Goal: Transaction & Acquisition: Obtain resource

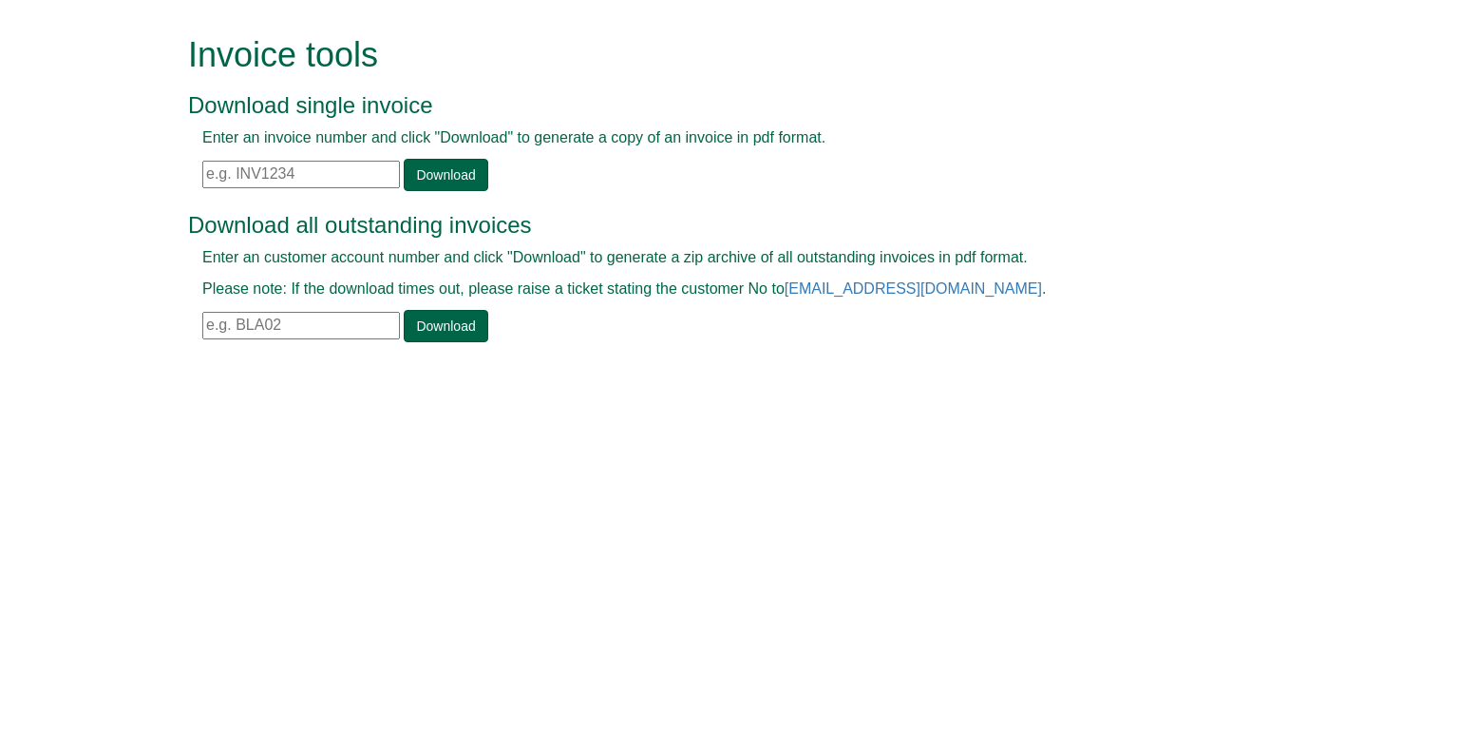
click at [264, 173] on input "text" at bounding box center [301, 175] width 198 height 28
paste input "202-7416488-5498759"
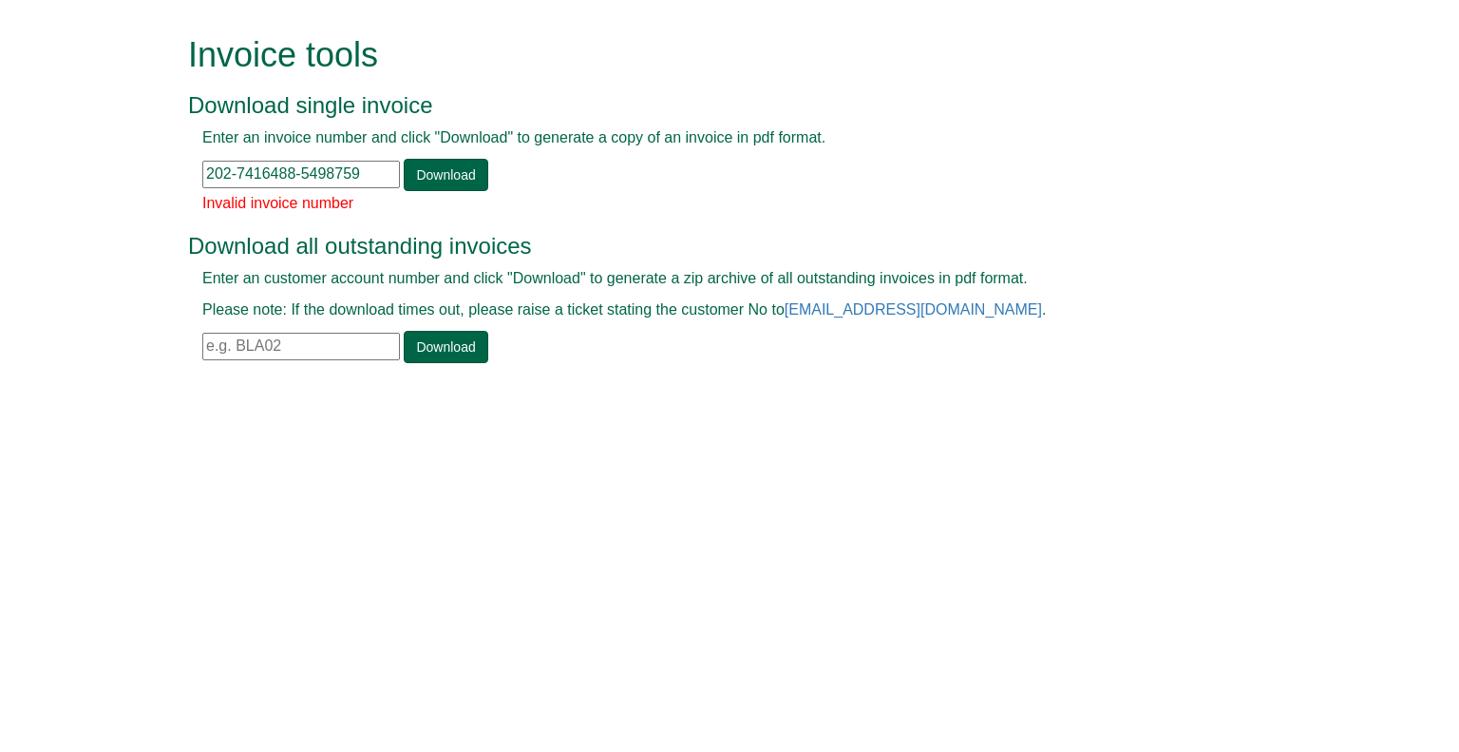
click at [371, 182] on input "202-7416488-5498759" at bounding box center [301, 175] width 198 height 28
drag, startPoint x: 365, startPoint y: 172, endPoint x: 0, endPoint y: 212, distance: 367.0
click at [0, 216] on form "Invoice tools Download single invoice Enter an invoice number and click "Downlo…" at bounding box center [729, 201] width 1459 height 403
paste input "INV0227280"
click at [432, 174] on link "Download" at bounding box center [446, 175] width 84 height 32
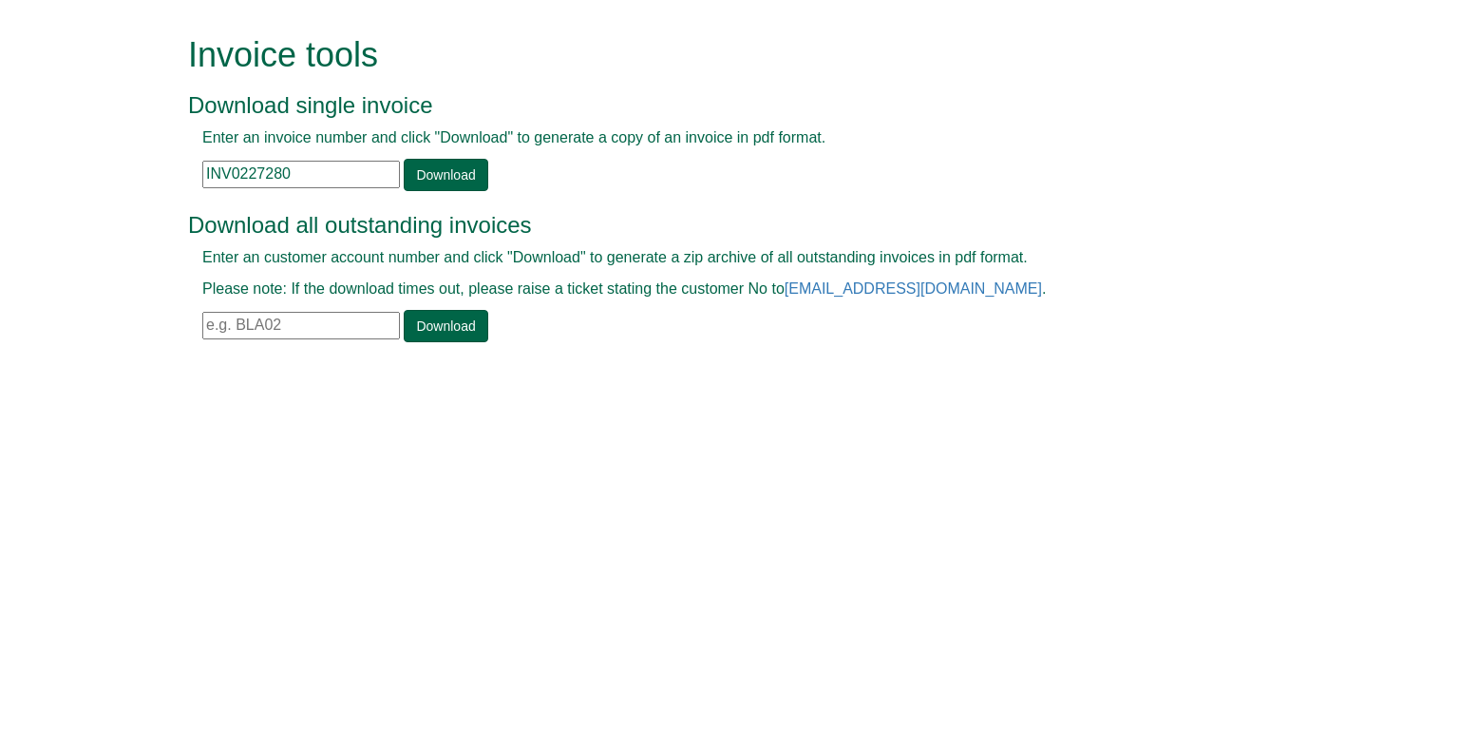
drag, startPoint x: 330, startPoint y: 170, endPoint x: 75, endPoint y: 158, distance: 255.0
click at [75, 164] on form "Invoice tools Download single invoice Enter an invoice number and click "Downlo…" at bounding box center [729, 191] width 1459 height 382
paste input "438"
click at [416, 181] on link "Download" at bounding box center [446, 175] width 84 height 32
drag, startPoint x: 340, startPoint y: 177, endPoint x: 0, endPoint y: 172, distance: 340.2
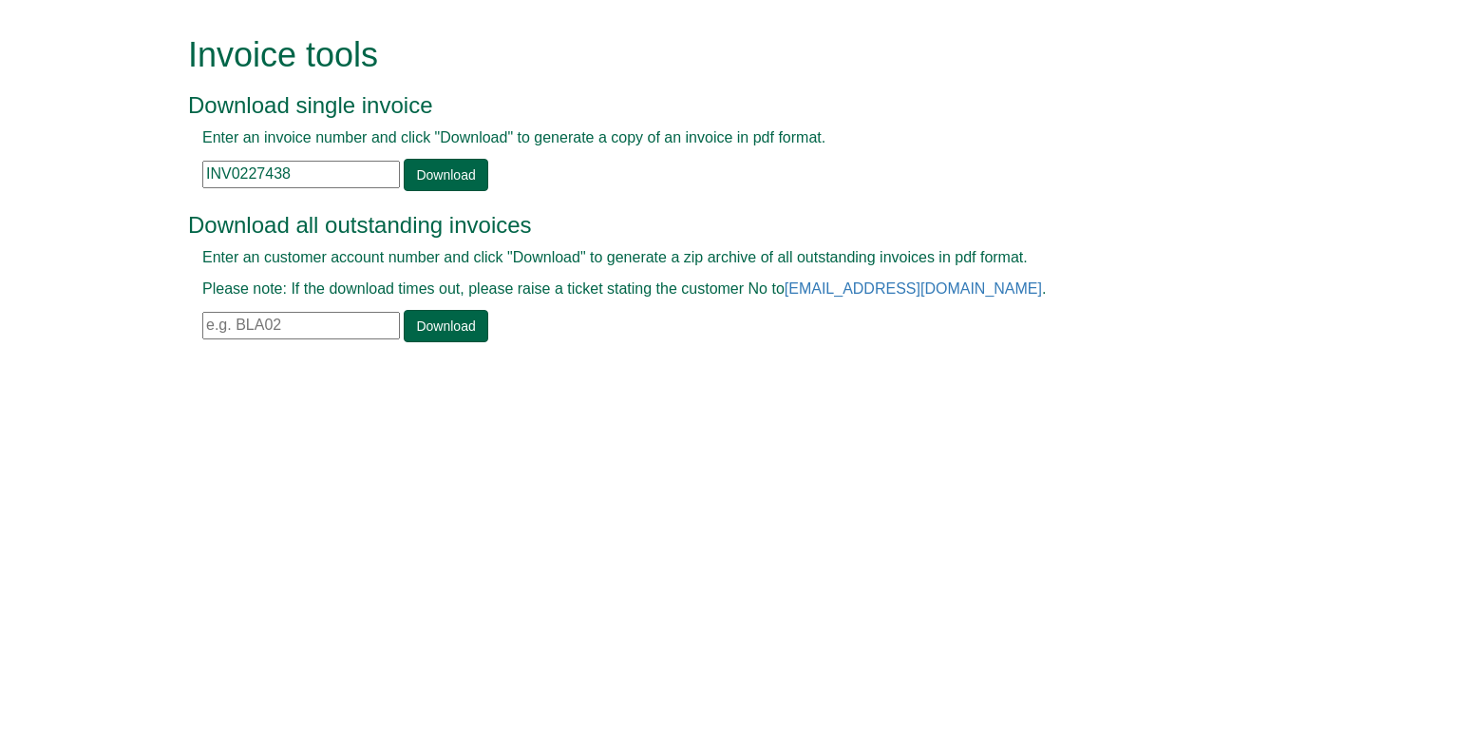
click at [0, 172] on form "Invoice tools Download single invoice Enter an invoice number and click "Downlo…" at bounding box center [729, 191] width 1459 height 382
paste input "28"
type input "INV0227288"
click at [441, 158] on div "Enter an invoice number and click "Download" to generate a copy of an invoice i…" at bounding box center [708, 159] width 1040 height 64
click at [438, 164] on link "Download" at bounding box center [446, 175] width 84 height 32
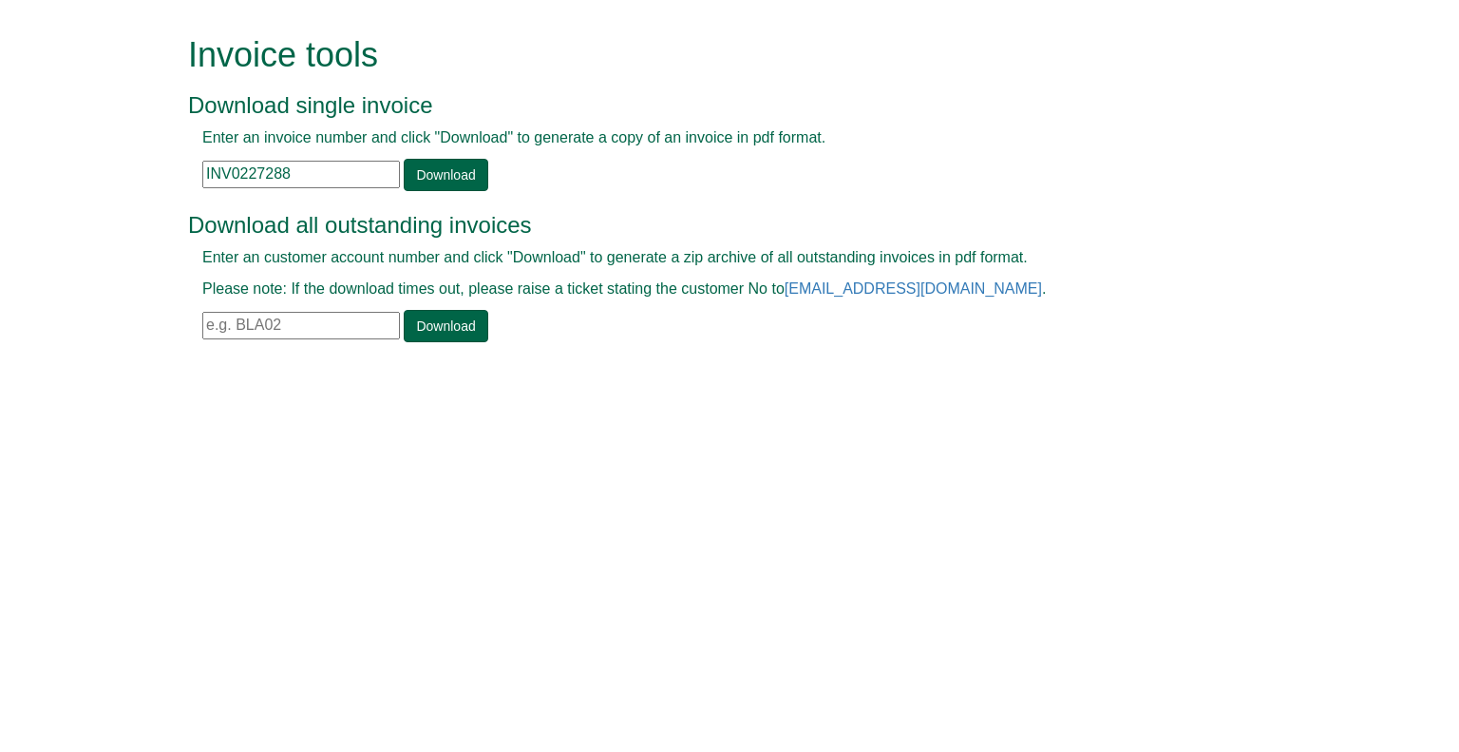
click at [932, 382] on html "Invoice tools Download single invoice Enter an invoice number and click "Downlo…" at bounding box center [729, 191] width 1459 height 382
